Goal: Information Seeking & Learning: Check status

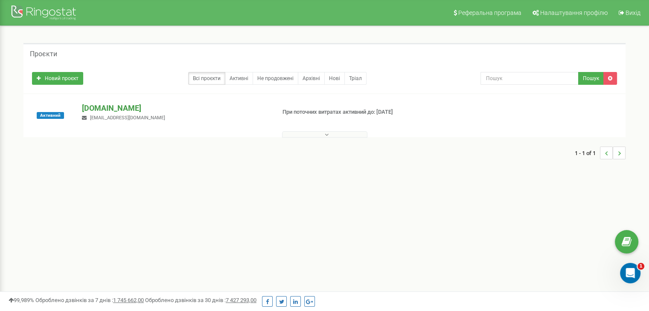
click at [96, 107] on p "[DOMAIN_NAME]" at bounding box center [175, 108] width 186 height 11
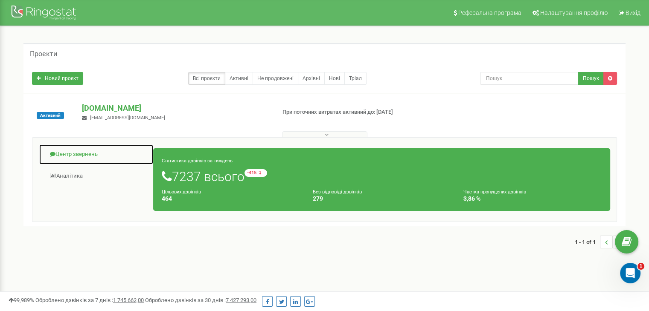
click at [96, 158] on link "Центр звернень" at bounding box center [96, 154] width 115 height 21
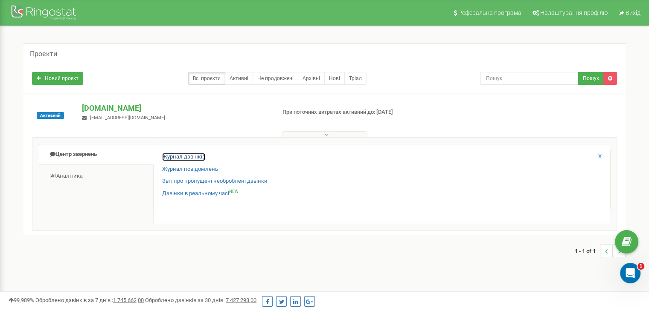
click at [198, 156] on link "Журнал дзвінків" at bounding box center [183, 157] width 43 height 8
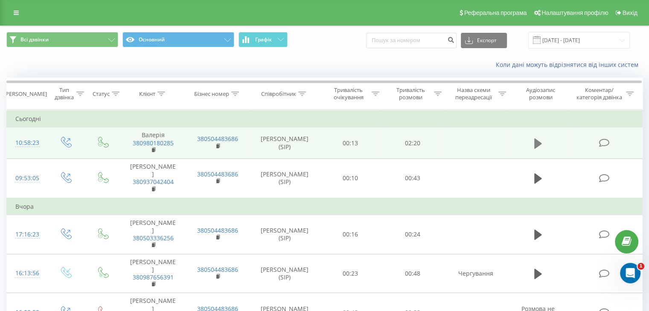
click at [535, 139] on icon at bounding box center [538, 143] width 8 height 10
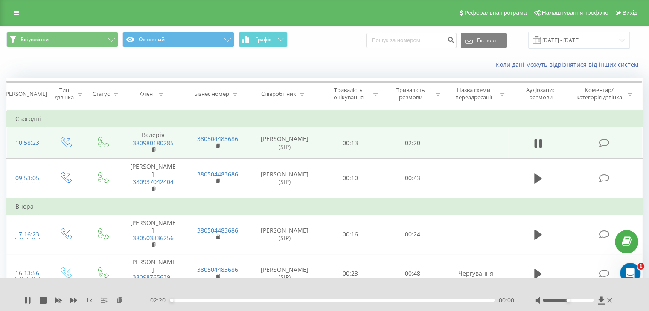
click at [377, 302] on div "- 02:20 00:00 00:00" at bounding box center [331, 300] width 366 height 9
click at [379, 302] on div "00:01" at bounding box center [332, 300] width 325 height 3
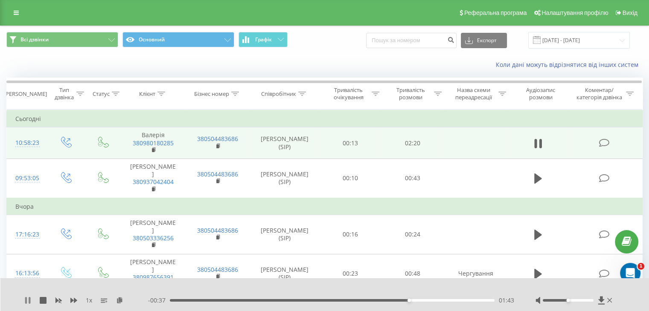
click at [26, 300] on icon at bounding box center [26, 300] width 2 height 7
click at [22, 299] on div "1 x - 00:36 01:43 01:43" at bounding box center [324, 295] width 649 height 33
click at [27, 298] on icon at bounding box center [27, 300] width 7 height 7
click at [404, 300] on div "01:44" at bounding box center [332, 300] width 325 height 3
click at [397, 301] on div "01:38" at bounding box center [332, 300] width 325 height 3
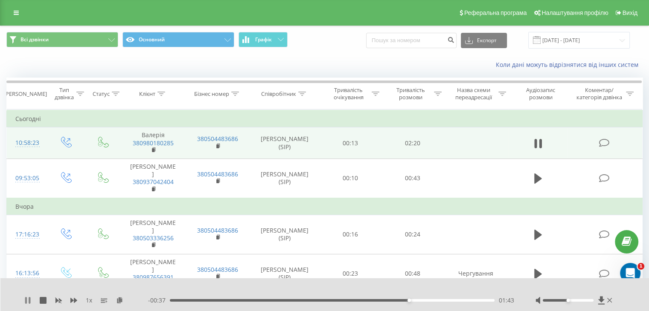
click at [29, 302] on icon at bounding box center [30, 300] width 2 height 7
